Goal: Task Accomplishment & Management: Use online tool/utility

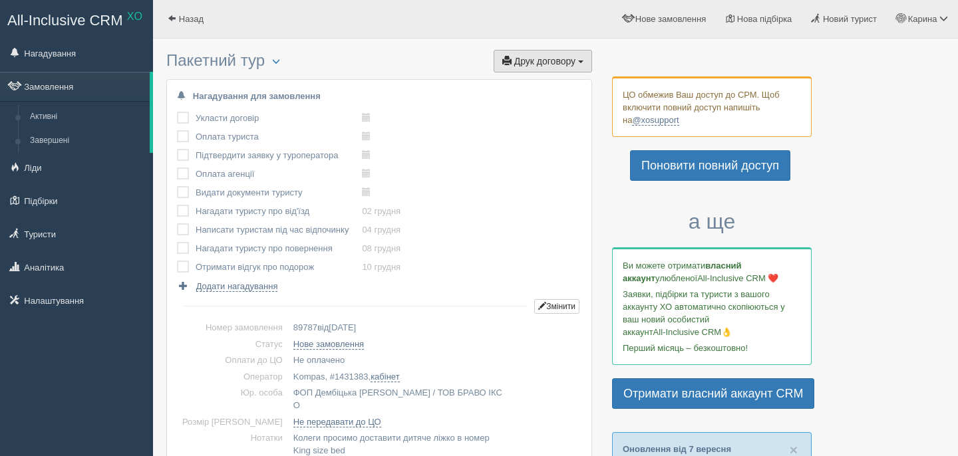
click at [563, 61] on span "Друк договору" at bounding box center [544, 61] width 61 height 11
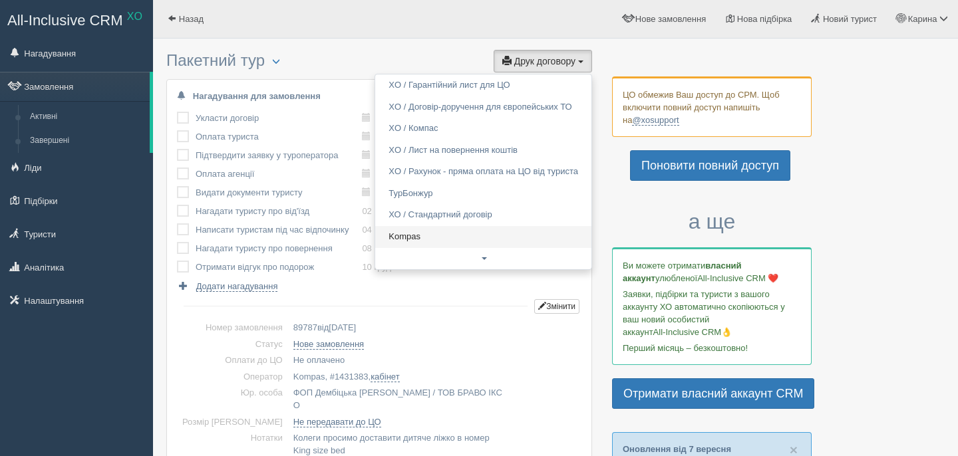
click at [446, 240] on link "Kompas" at bounding box center [483, 237] width 216 height 22
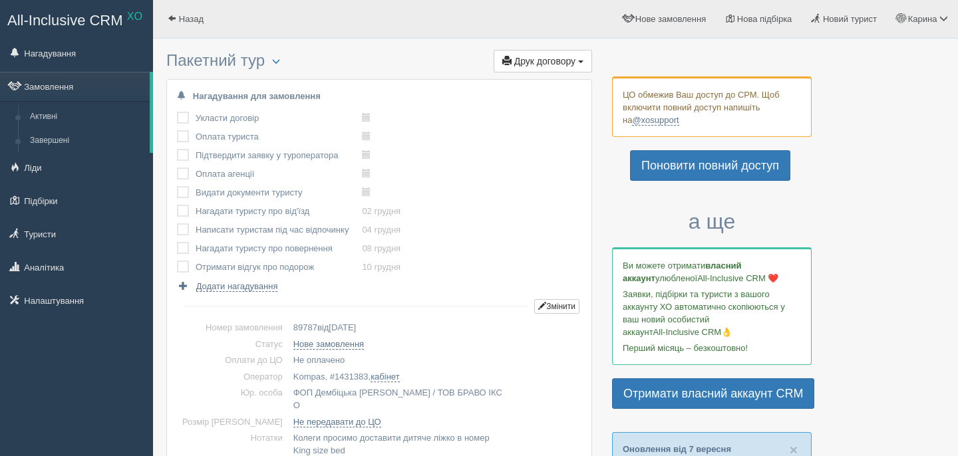
scroll to position [347, 0]
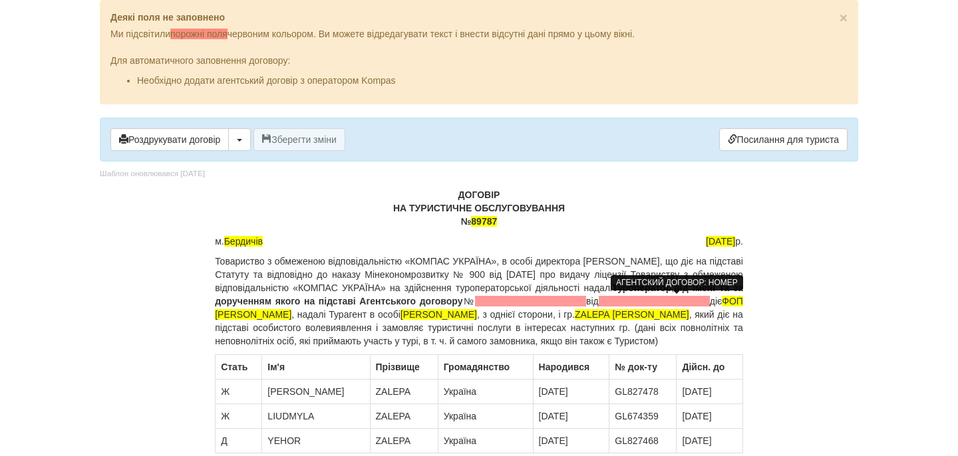
click at [586, 304] on span at bounding box center [530, 301] width 111 height 11
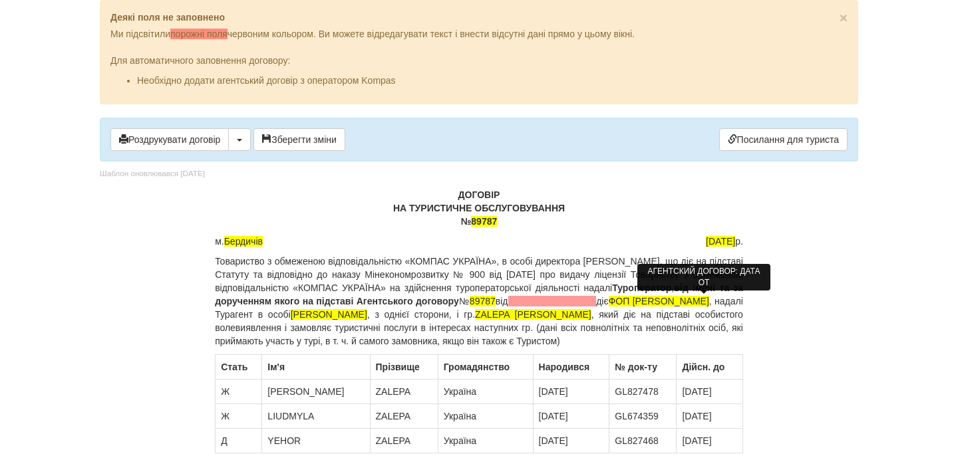
click at [597, 300] on span at bounding box center [552, 301] width 88 height 11
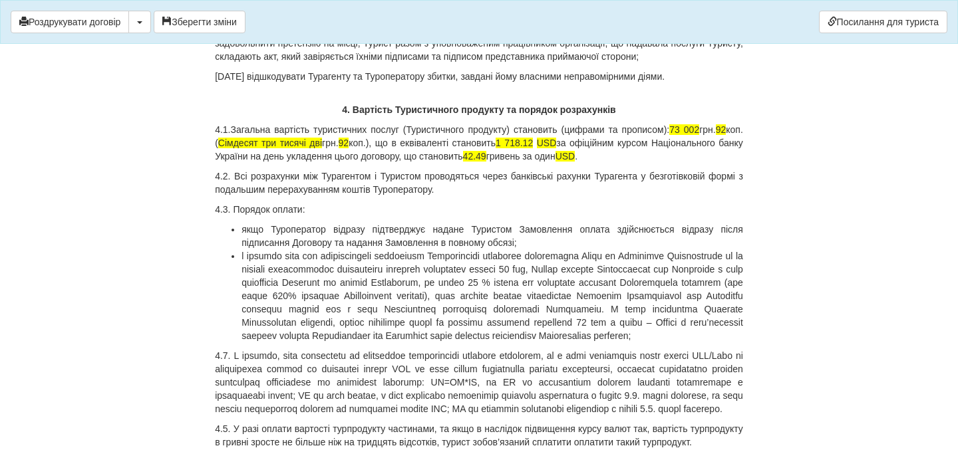
scroll to position [3861, 0]
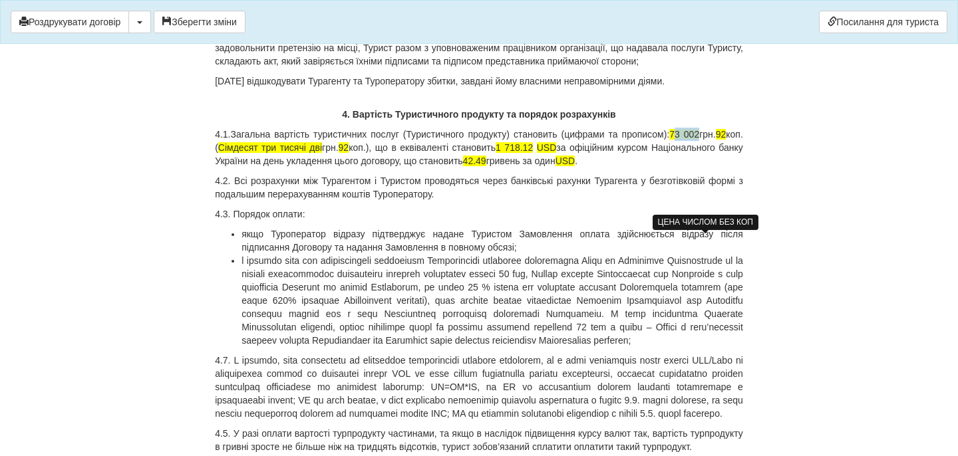
drag, startPoint x: 696, startPoint y: 239, endPoint x: 721, endPoint y: 243, distance: 25.6
click at [721, 168] on p "4.1.Загальна вартість туристичних послуг (Туристичного продукту) становить (циф…" at bounding box center [479, 148] width 528 height 40
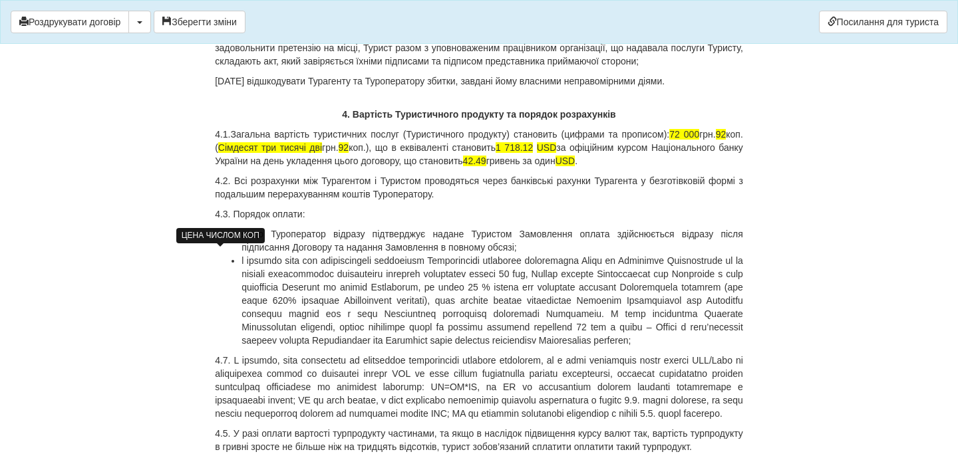
click at [716, 140] on span "92" at bounding box center [721, 134] width 11 height 11
drag, startPoint x: 304, startPoint y: 255, endPoint x: 320, endPoint y: 258, distance: 16.2
click at [320, 153] on span "Сімдесят три тисячі дві" at bounding box center [270, 147] width 104 height 11
click at [323, 153] on span "Сімдесят дві тисячі дві" at bounding box center [270, 147] width 105 height 11
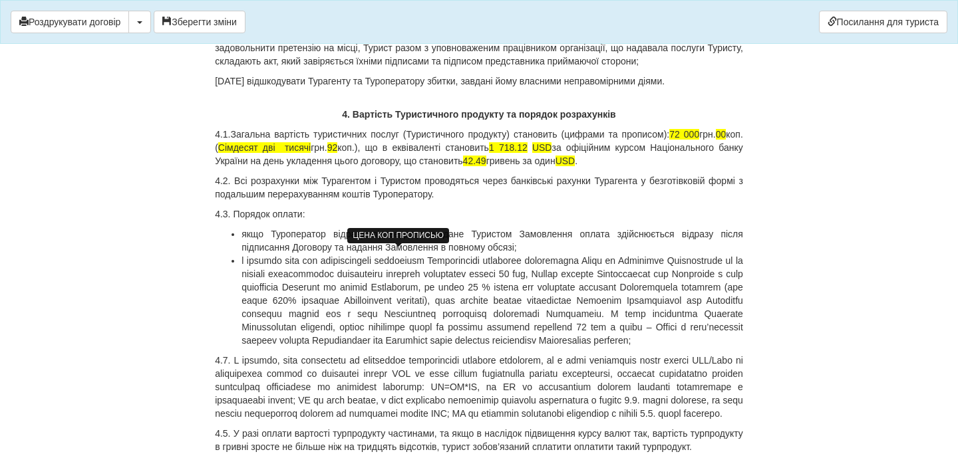
click at [338, 153] on span "92" at bounding box center [332, 147] width 11 height 11
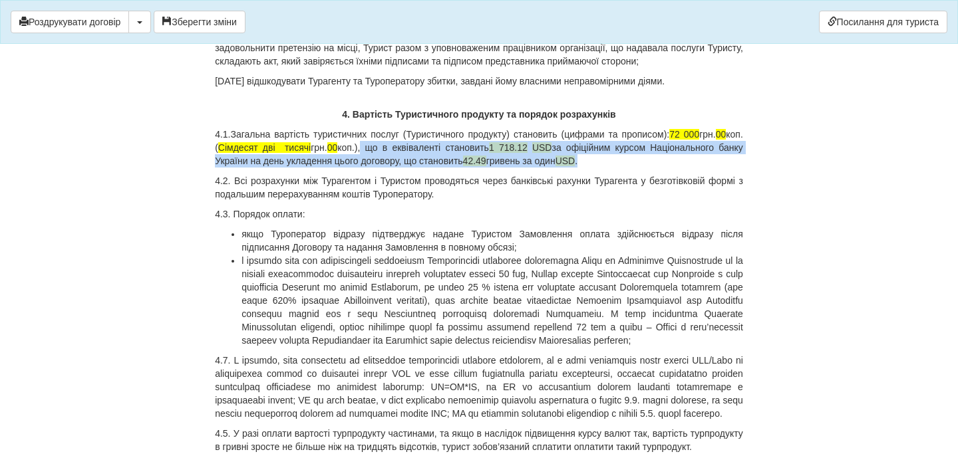
drag, startPoint x: 434, startPoint y: 255, endPoint x: 704, endPoint y: 269, distance: 270.5
click at [704, 168] on p "4.1.Загальна вартість туристичних послуг (Туристичного продукту) становить (циф…" at bounding box center [479, 148] width 528 height 40
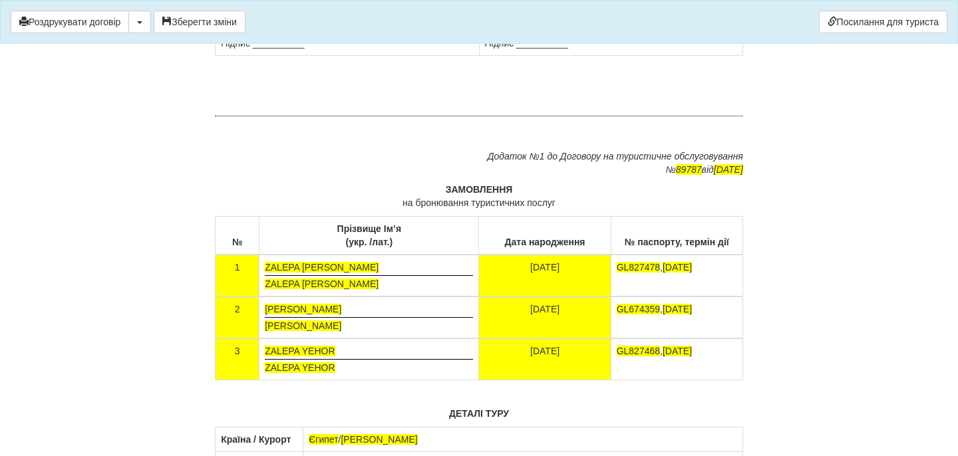
scroll to position [7915, 0]
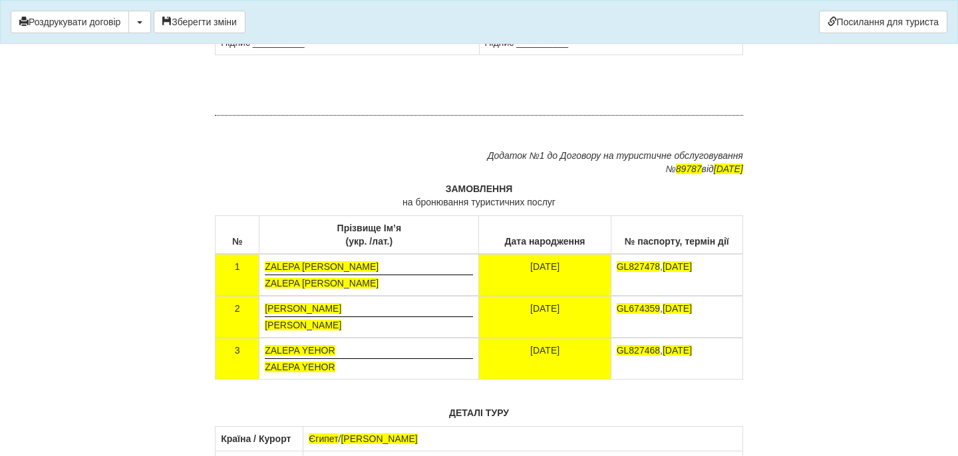
drag, startPoint x: 619, startPoint y: 271, endPoint x: 485, endPoint y: 226, distance: 141.8
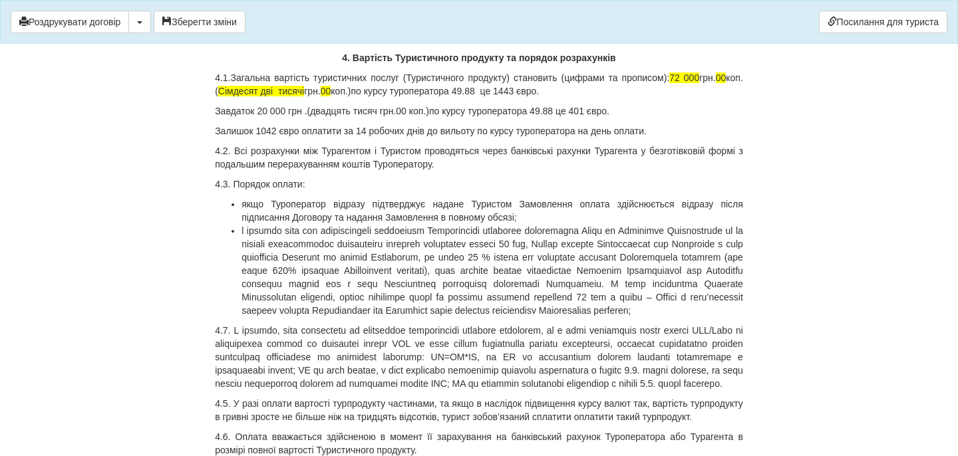
scroll to position [3797, 0]
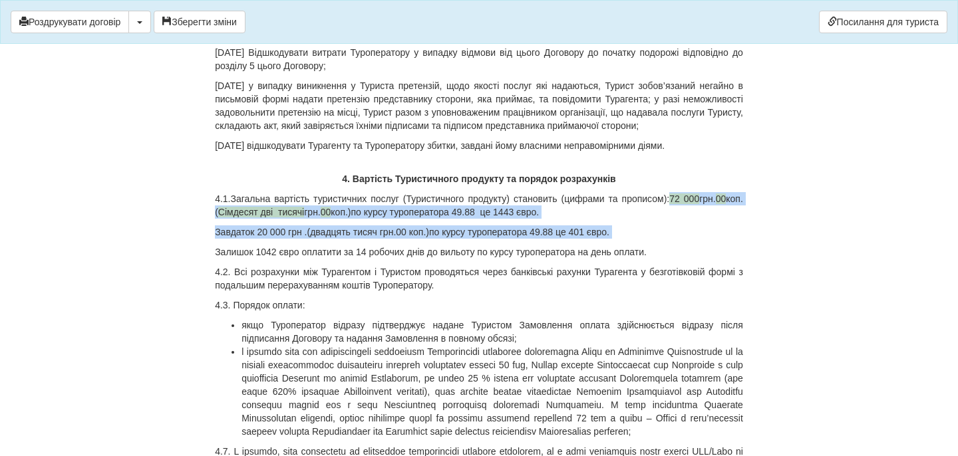
drag, startPoint x: 690, startPoint y: 307, endPoint x: 695, endPoint y: 346, distance: 39.6
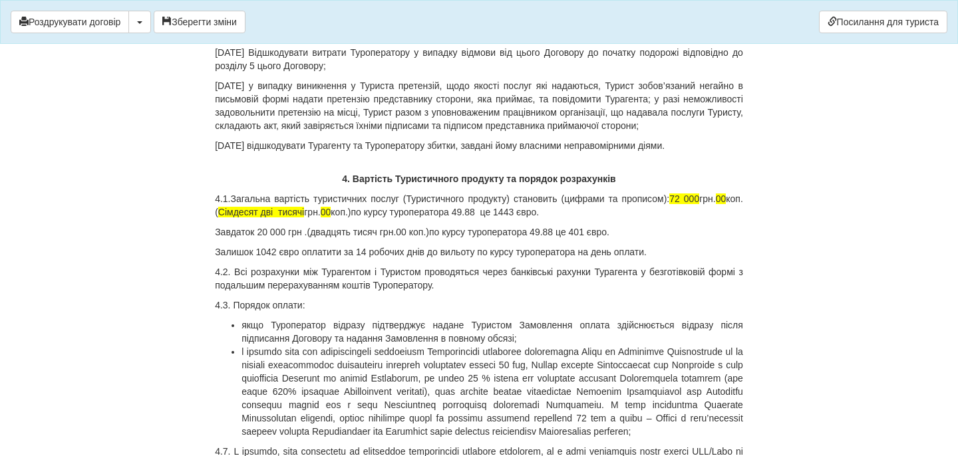
click at [688, 219] on p "4.1.Загальна вартість туристичних послуг (Туристичного продукту) становить (циф…" at bounding box center [479, 205] width 528 height 27
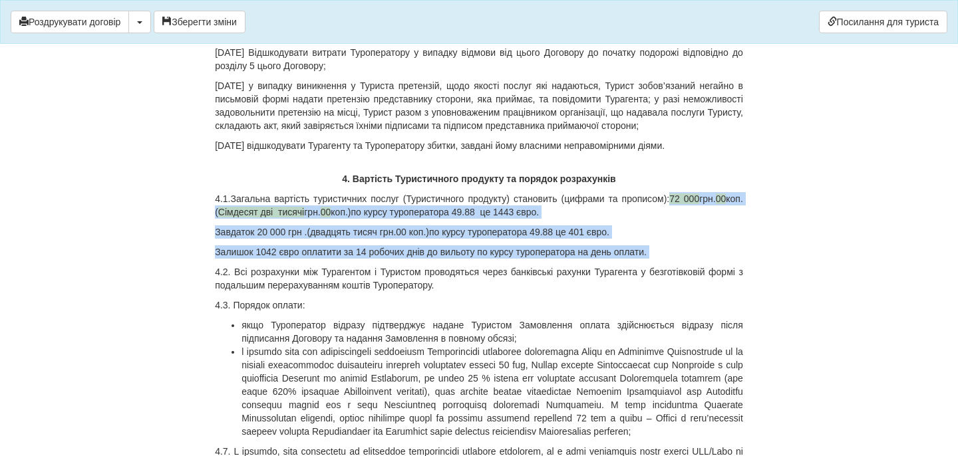
drag, startPoint x: 688, startPoint y: 308, endPoint x: 694, endPoint y: 357, distance: 48.9
copy div "72 000 грн. 00 коп. ( Сімдесят дві тисячі грн. 00 коп.)по курсу туроператора 49…"
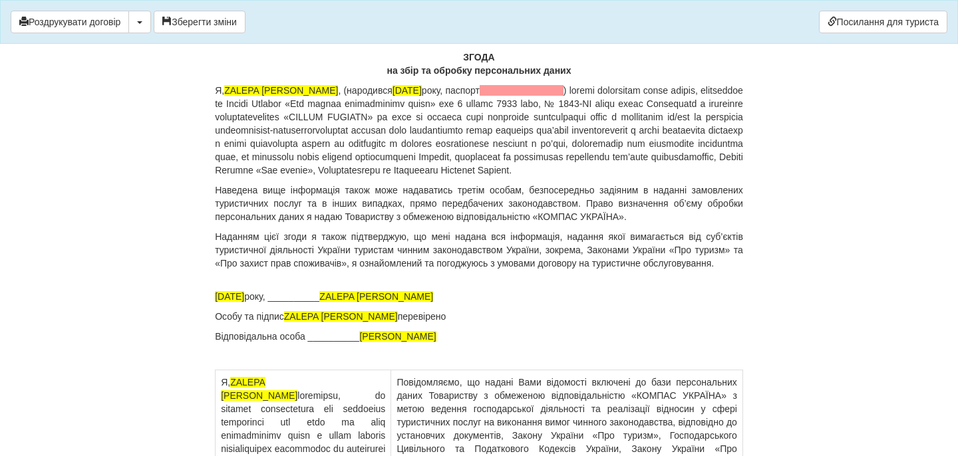
scroll to position [8772, 0]
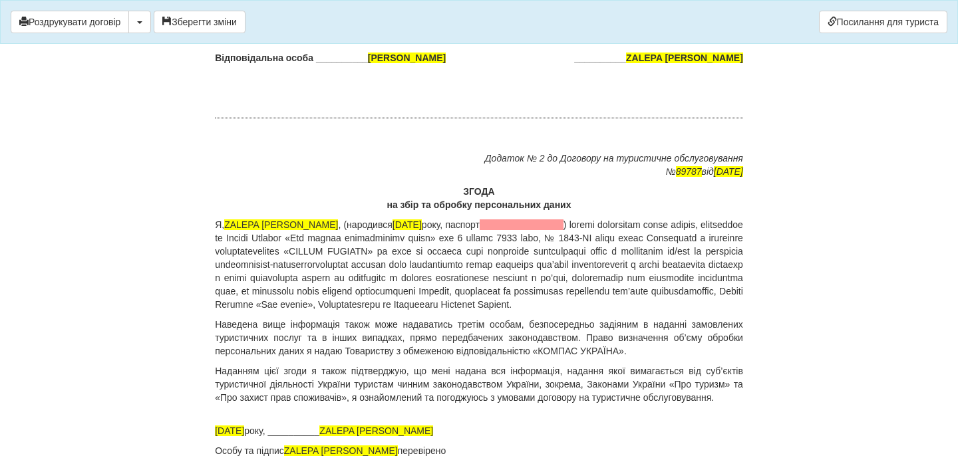
drag, startPoint x: 395, startPoint y: 287, endPoint x: 461, endPoint y: 300, distance: 67.8
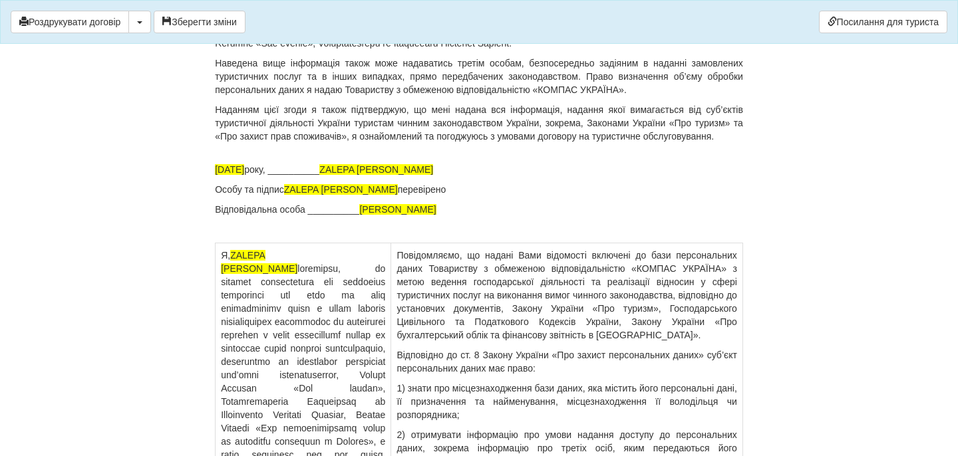
scroll to position [9092, 0]
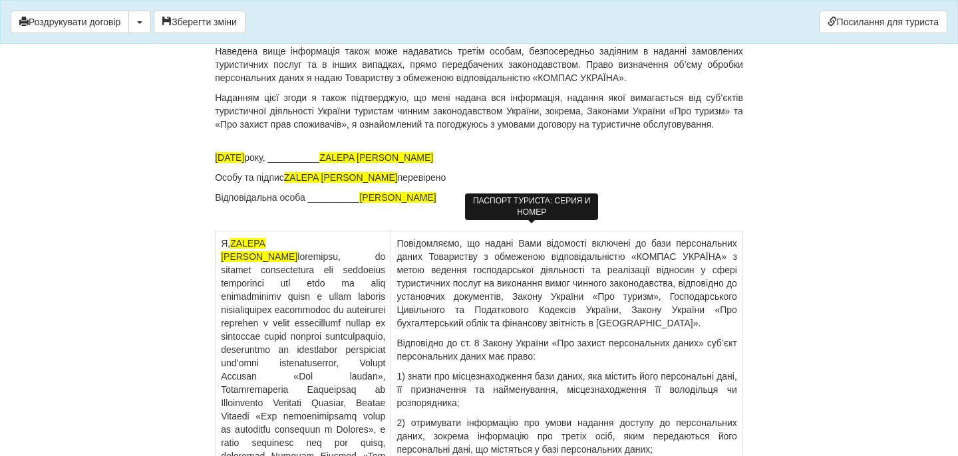
drag, startPoint x: 434, startPoint y: 233, endPoint x: 583, endPoint y: 233, distance: 149.0
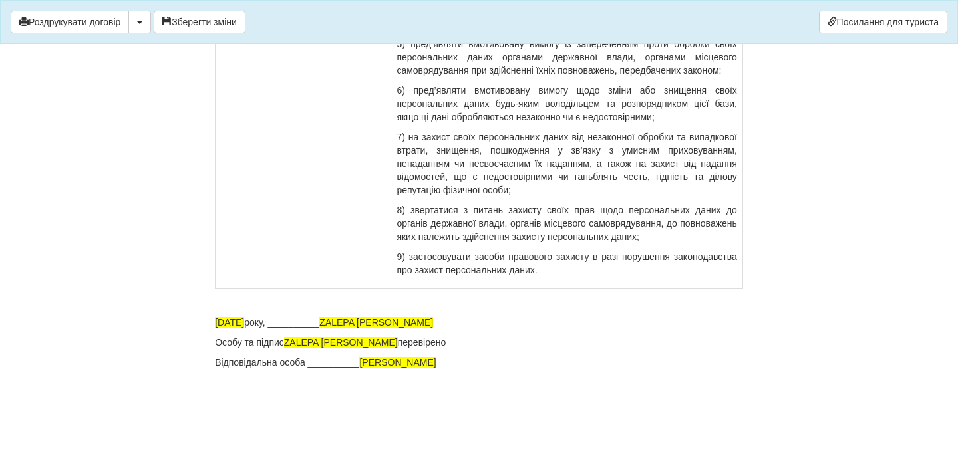
scroll to position [9930, 0]
click at [196, 33] on div "Роздрукувати договір Скачати PDF Зберегти зміни Посилання для туриста" at bounding box center [479, 22] width 958 height 44
click at [184, 12] on button "Зберегти зміни" at bounding box center [200, 22] width 92 height 23
click at [118, 22] on button "Роздрукувати договір" at bounding box center [70, 22] width 118 height 23
